Goal: Check status: Check status

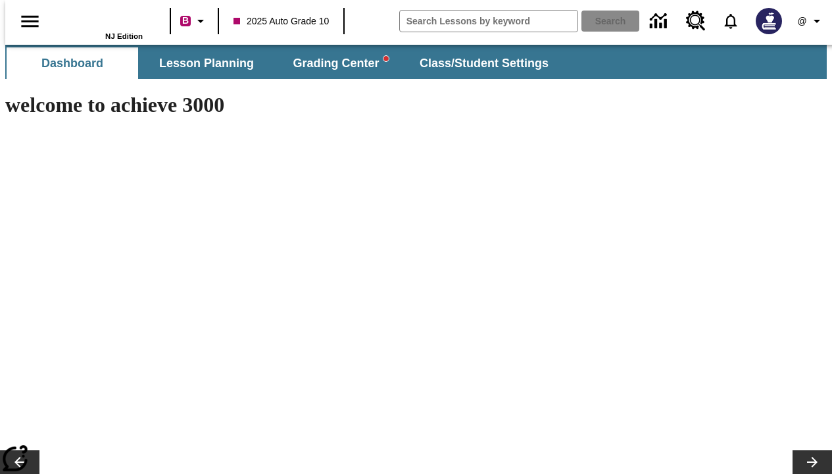
type input "-1"
click at [809, 21] on icon "Profile/Settings" at bounding box center [817, 21] width 16 height 16
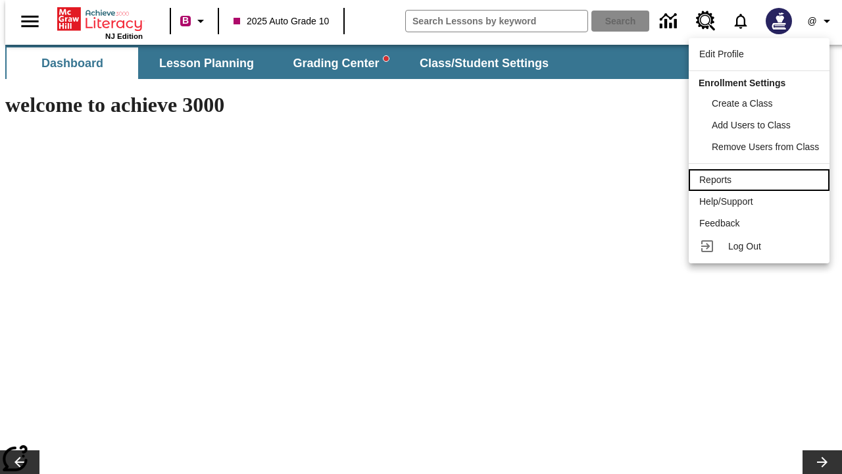
click at [760, 180] on div "Reports" at bounding box center [759, 180] width 120 height 14
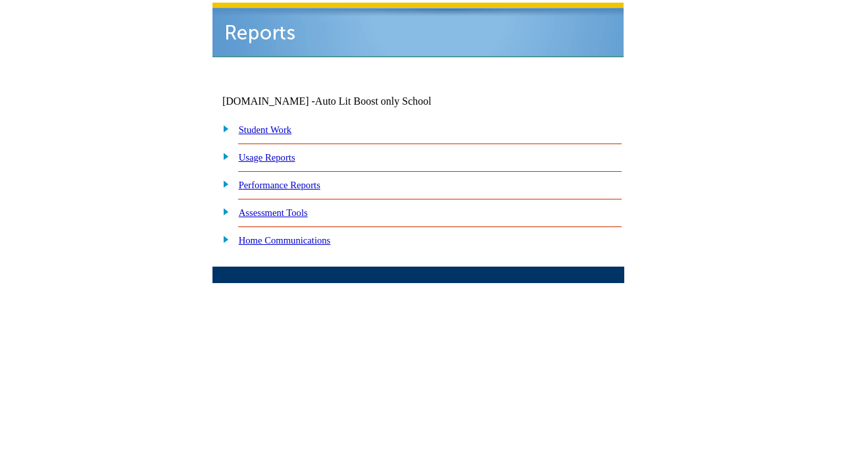
click at [288, 180] on link "Performance Reports" at bounding box center [280, 185] width 82 height 11
click at [0, 0] on link "How are my students performing on standards?" at bounding box center [0, 0] width 0 height 0
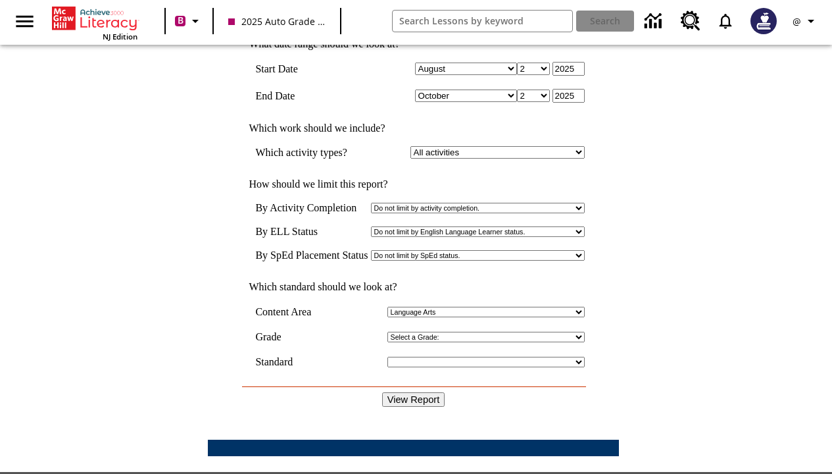
click at [414, 392] on input "View Report" at bounding box center [413, 399] width 63 height 14
